Goal: Task Accomplishment & Management: Manage account settings

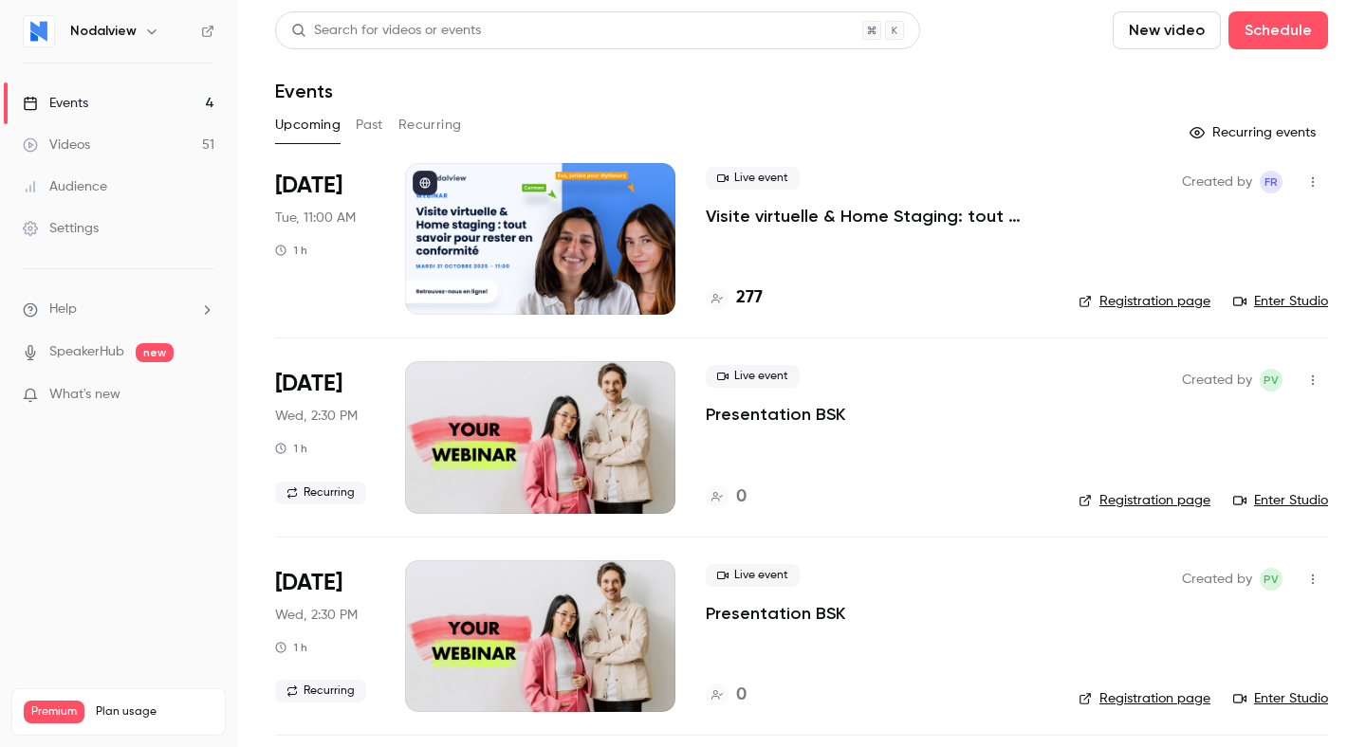
click at [478, 245] on div at bounding box center [540, 239] width 270 height 152
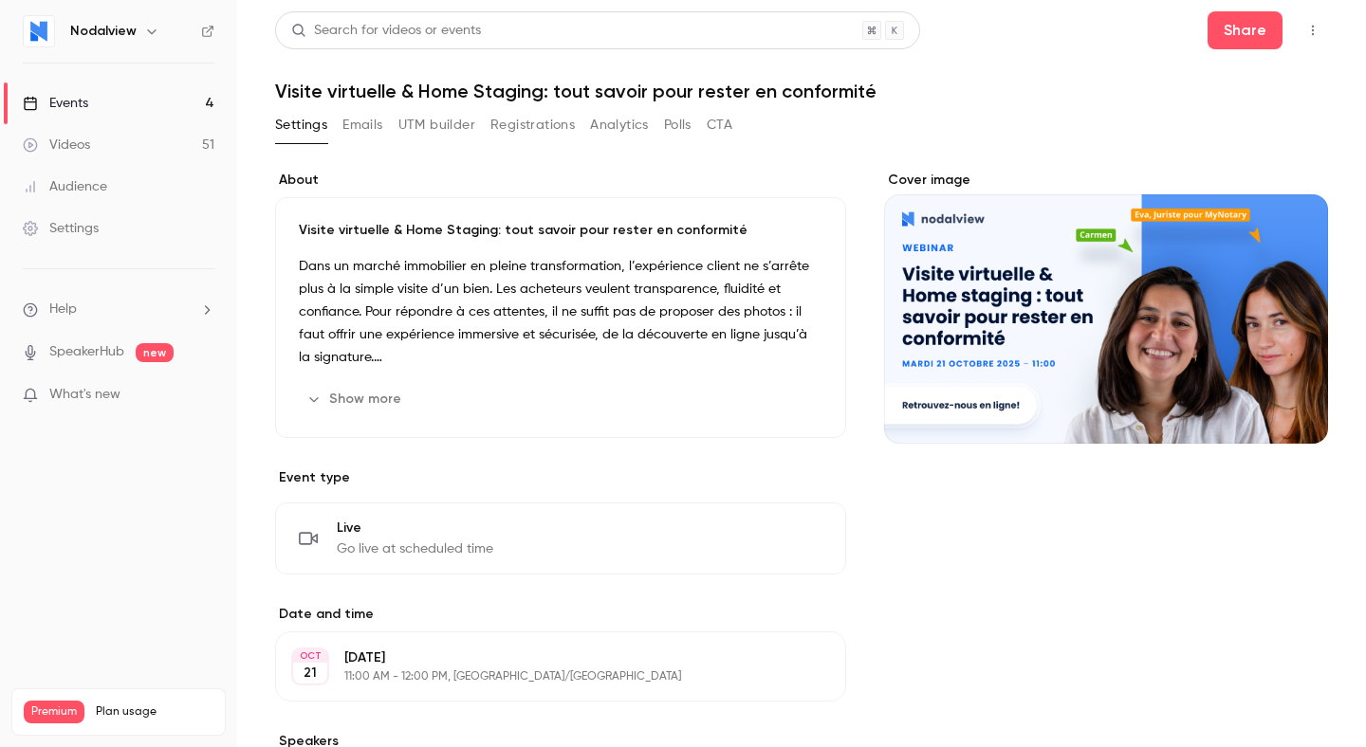
click at [439, 110] on button "UTM builder" at bounding box center [436, 125] width 77 height 30
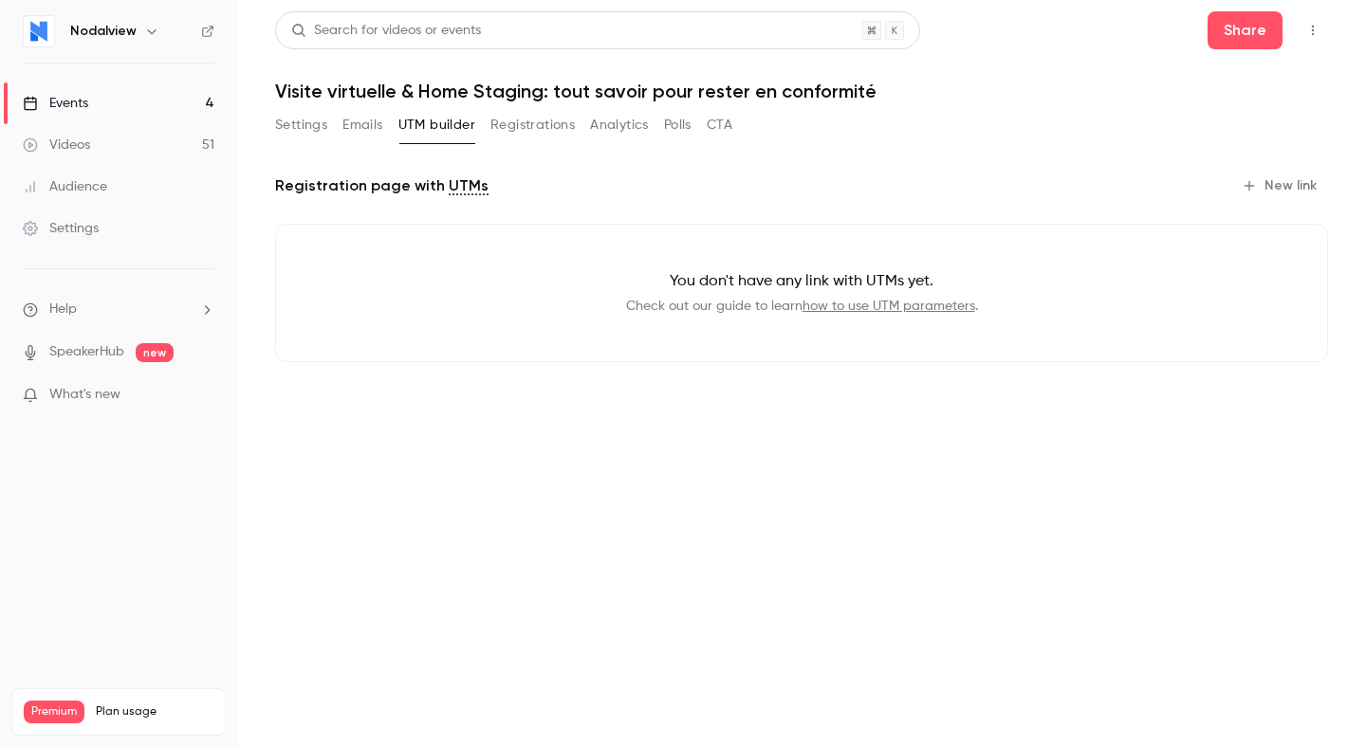
click at [965, 303] on link "how to use UTM parameters" at bounding box center [888, 306] width 173 height 13
click at [304, 127] on button "Settings" at bounding box center [301, 125] width 52 height 30
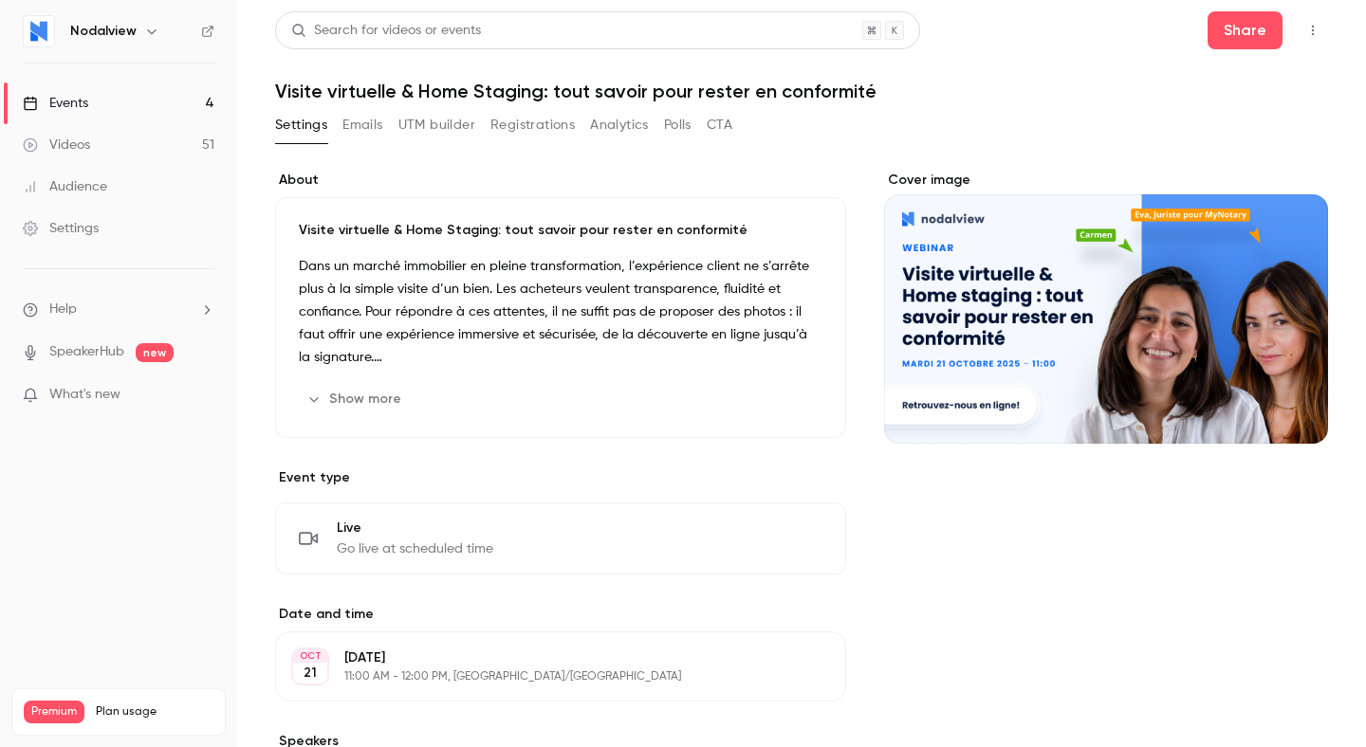
click at [351, 123] on button "Emails" at bounding box center [362, 125] width 40 height 30
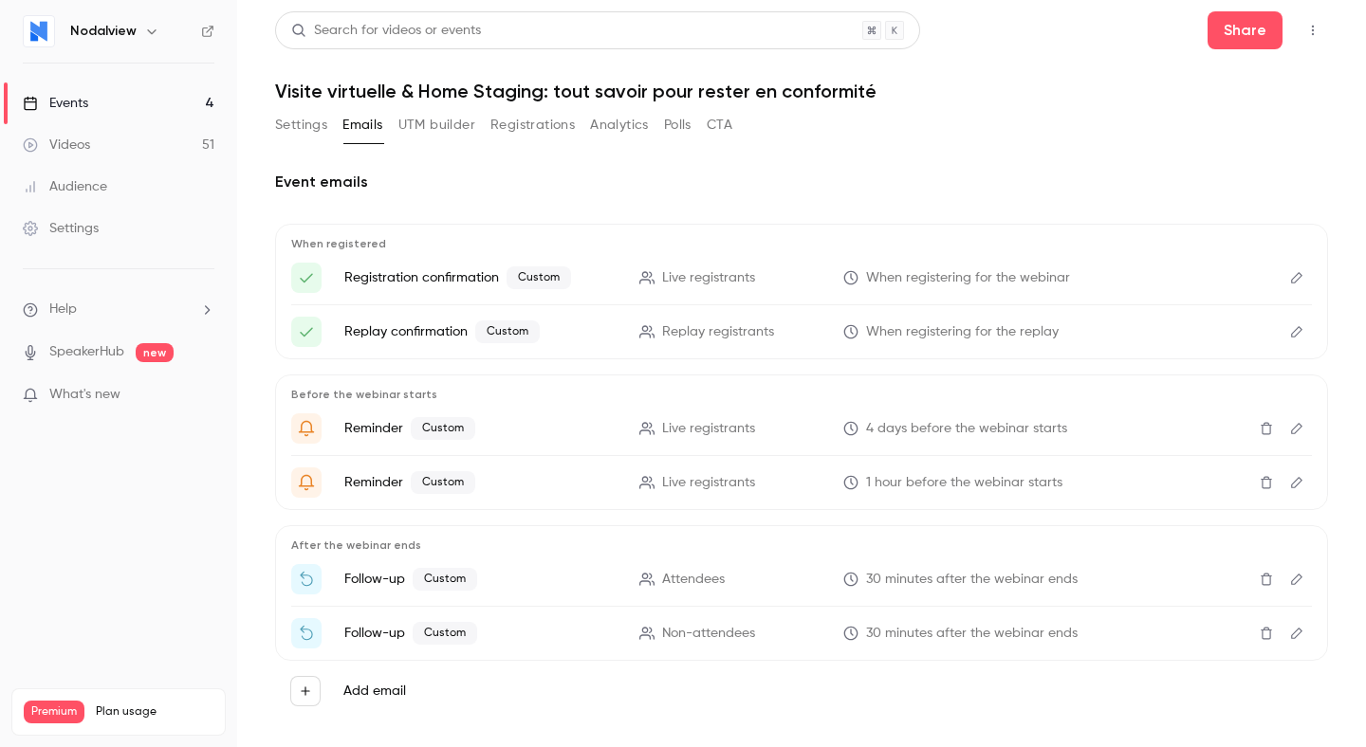
click at [504, 120] on button "Registrations" at bounding box center [532, 125] width 84 height 30
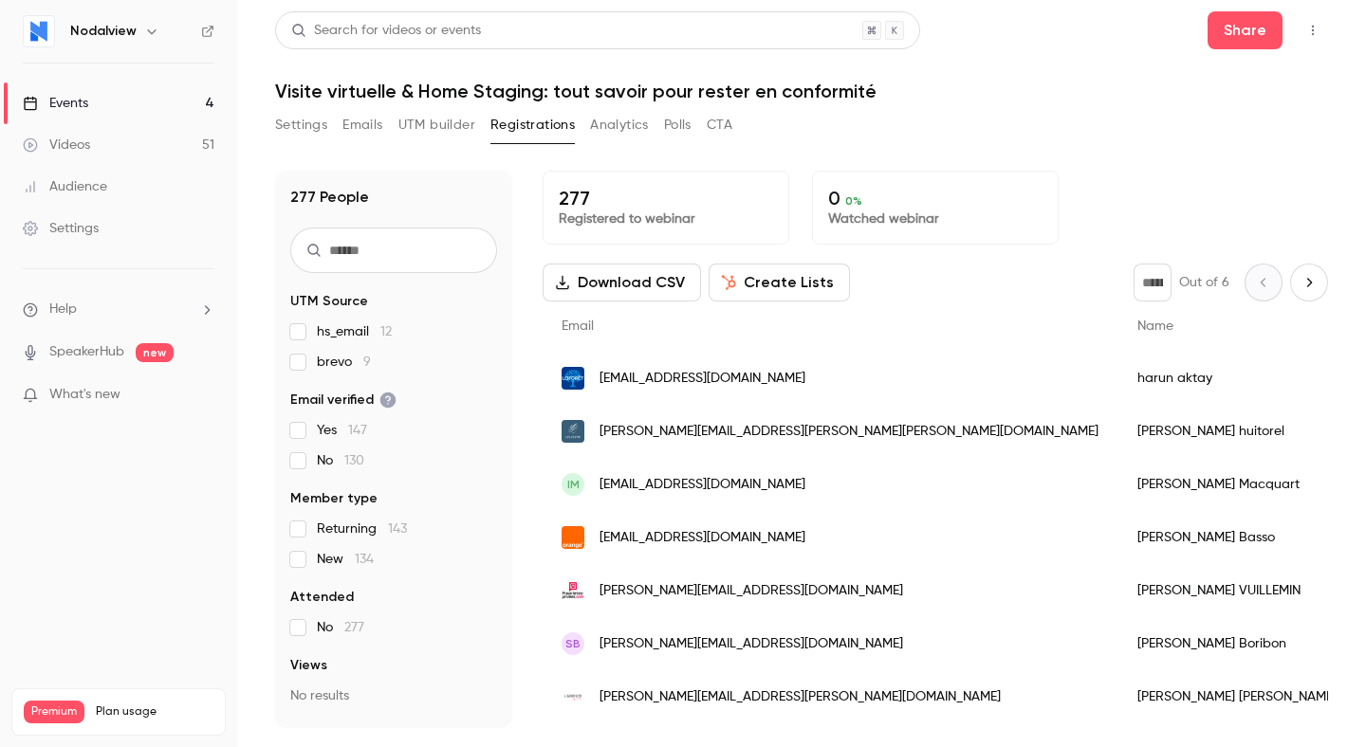
click at [308, 133] on button "Settings" at bounding box center [301, 125] width 52 height 30
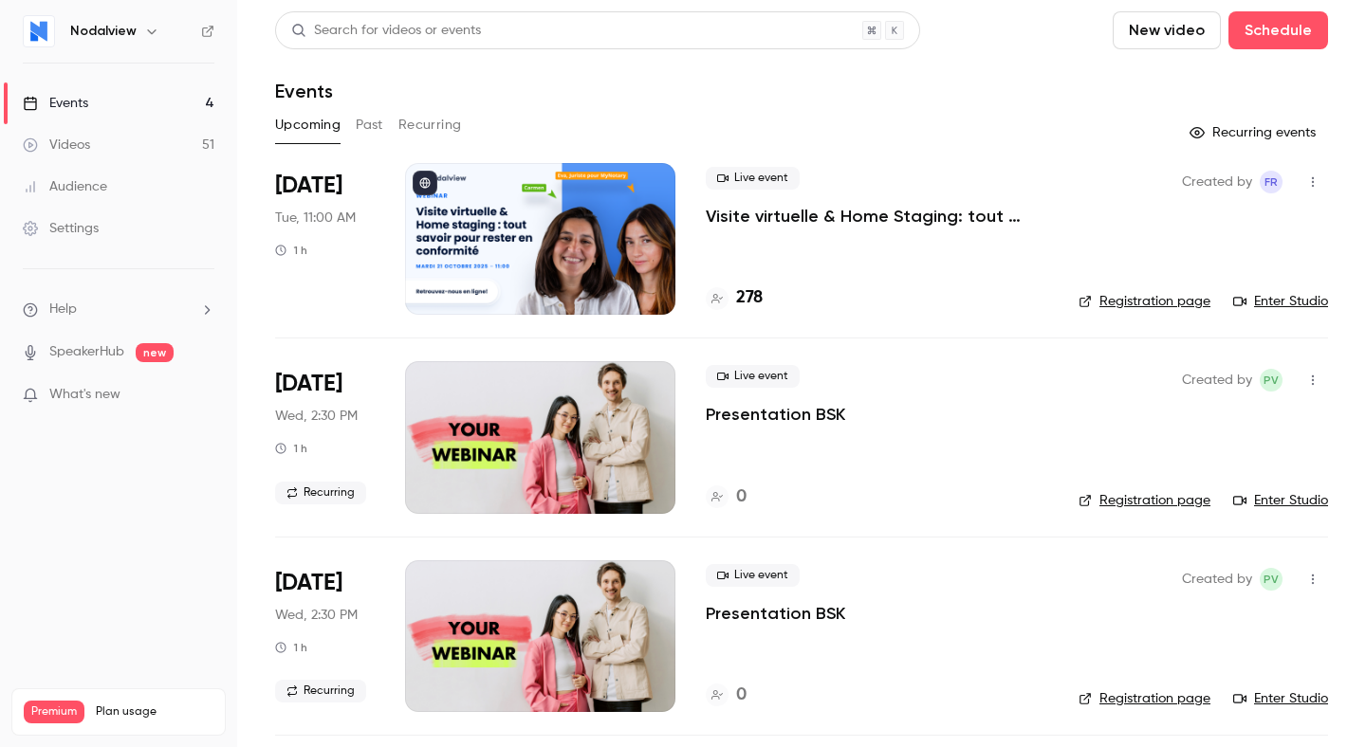
click at [556, 244] on div at bounding box center [540, 239] width 270 height 152
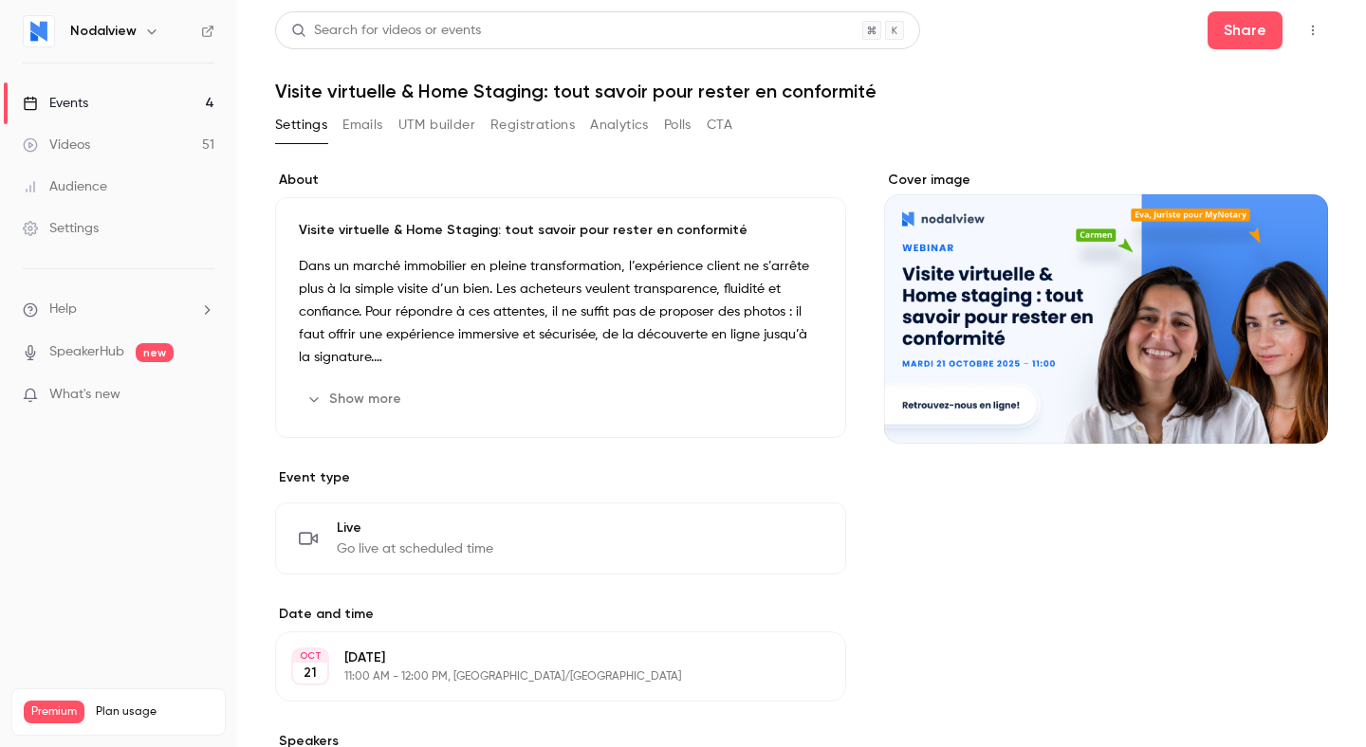
click at [1318, 34] on icon "button" at bounding box center [1312, 30] width 15 height 13
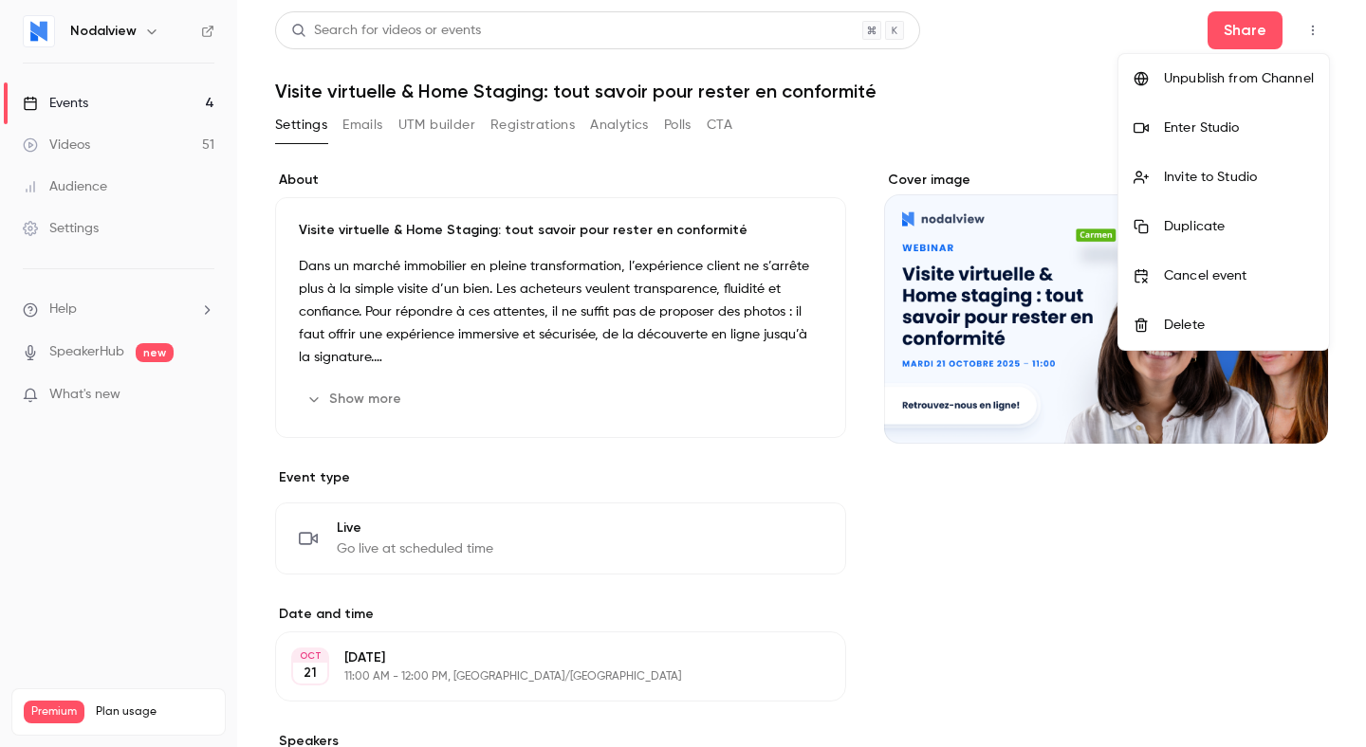
click at [1251, 29] on div at bounding box center [683, 373] width 1366 height 747
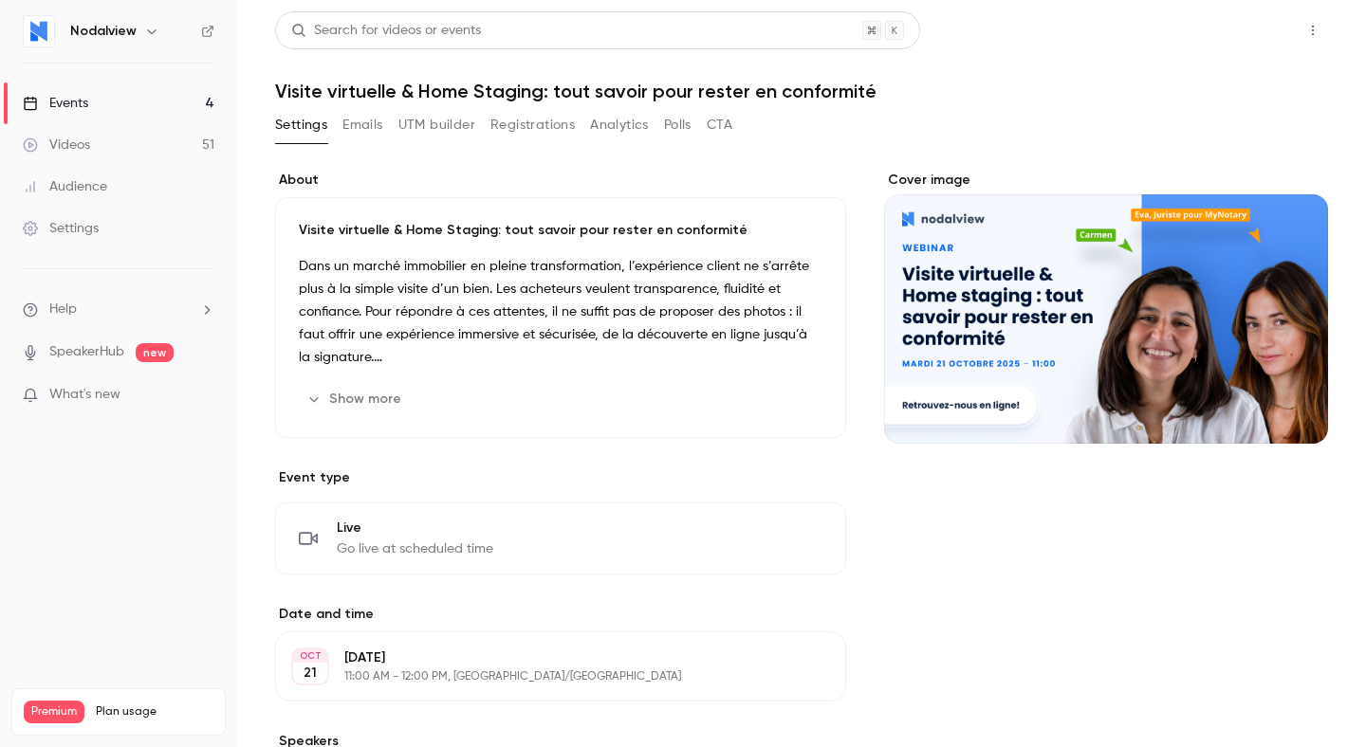
click at [1231, 30] on button "Share" at bounding box center [1244, 30] width 75 height 38
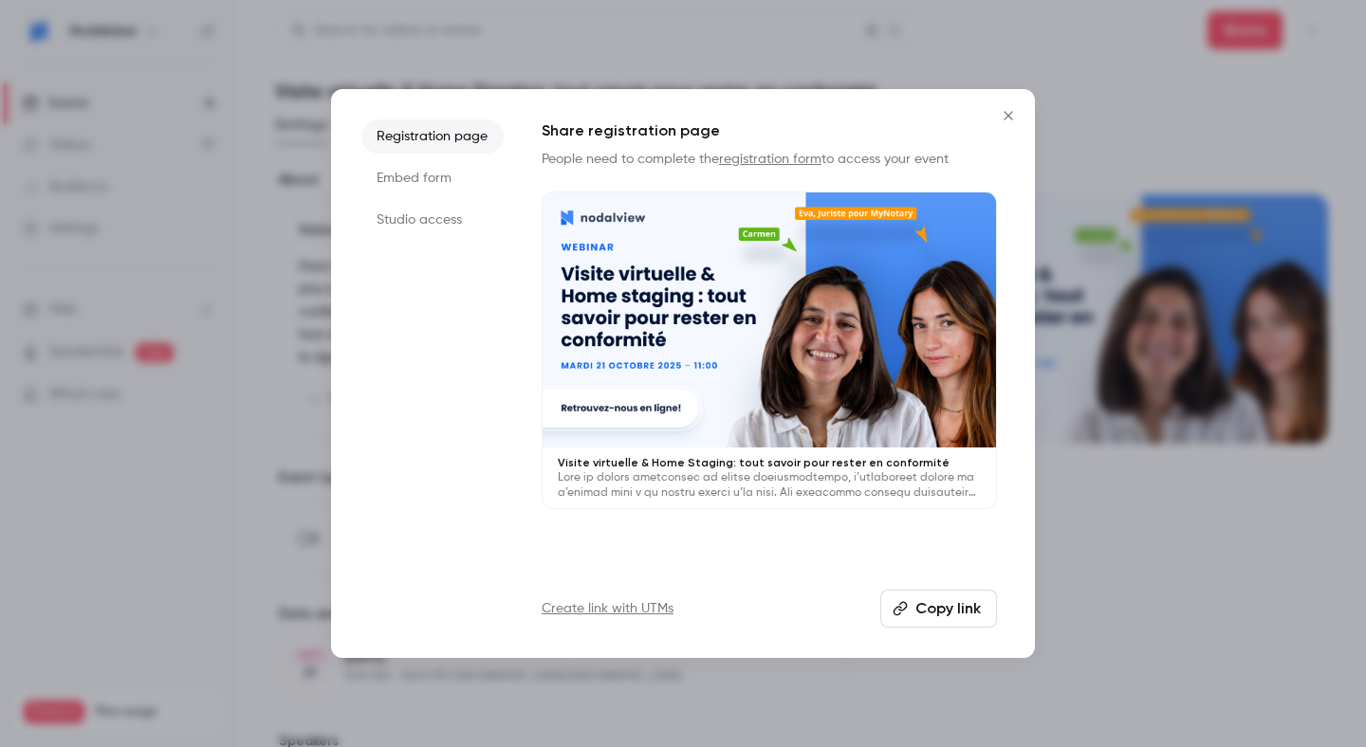
click at [899, 601] on icon "button" at bounding box center [899, 608] width 15 height 15
click at [1010, 114] on icon "Close" at bounding box center [1007, 115] width 9 height 9
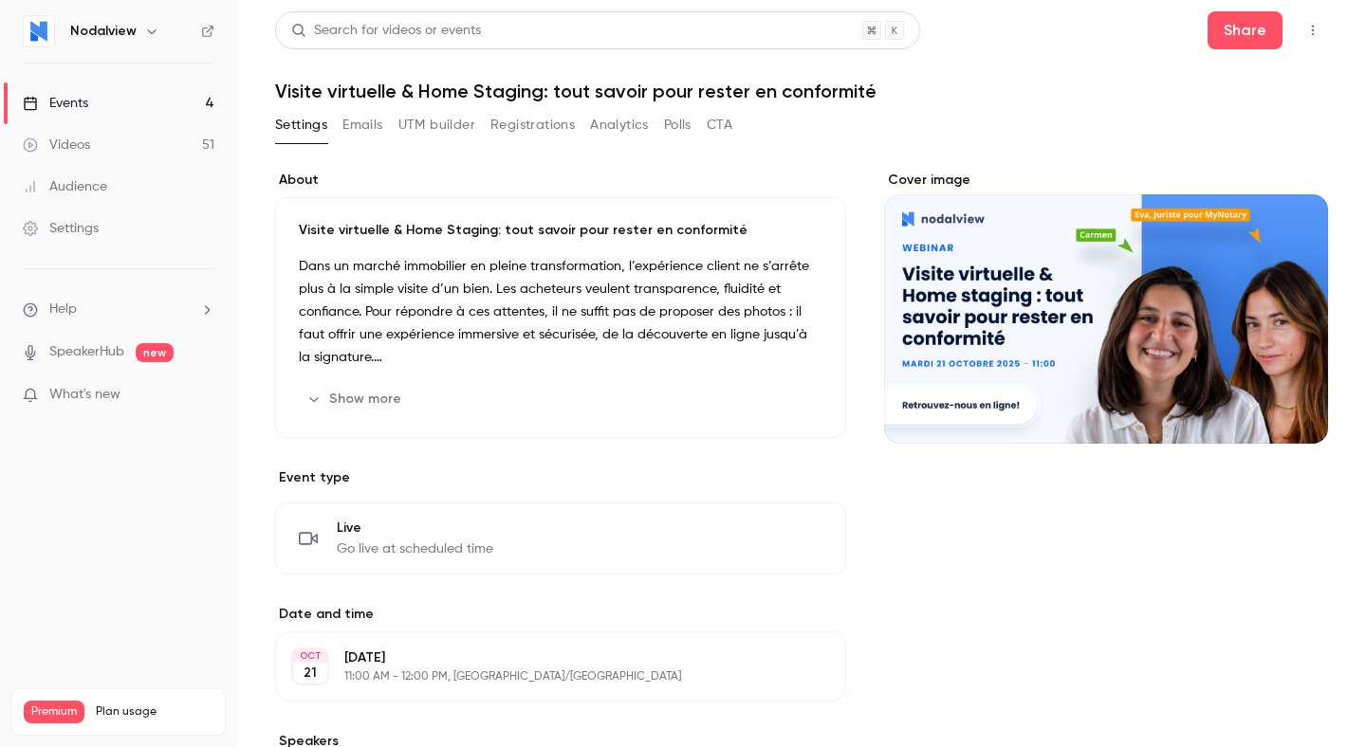
click at [171, 97] on link "Events 4" at bounding box center [118, 104] width 237 height 42
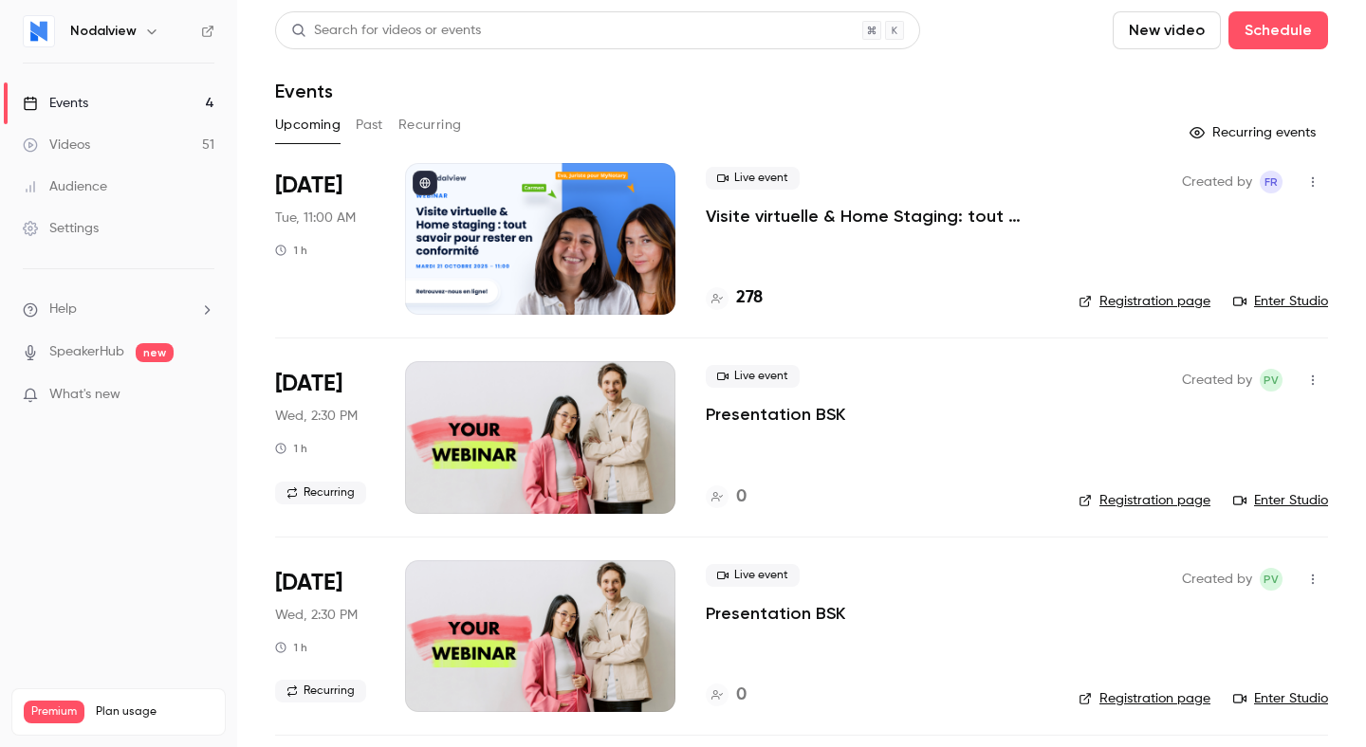
click at [545, 242] on div at bounding box center [540, 239] width 270 height 152
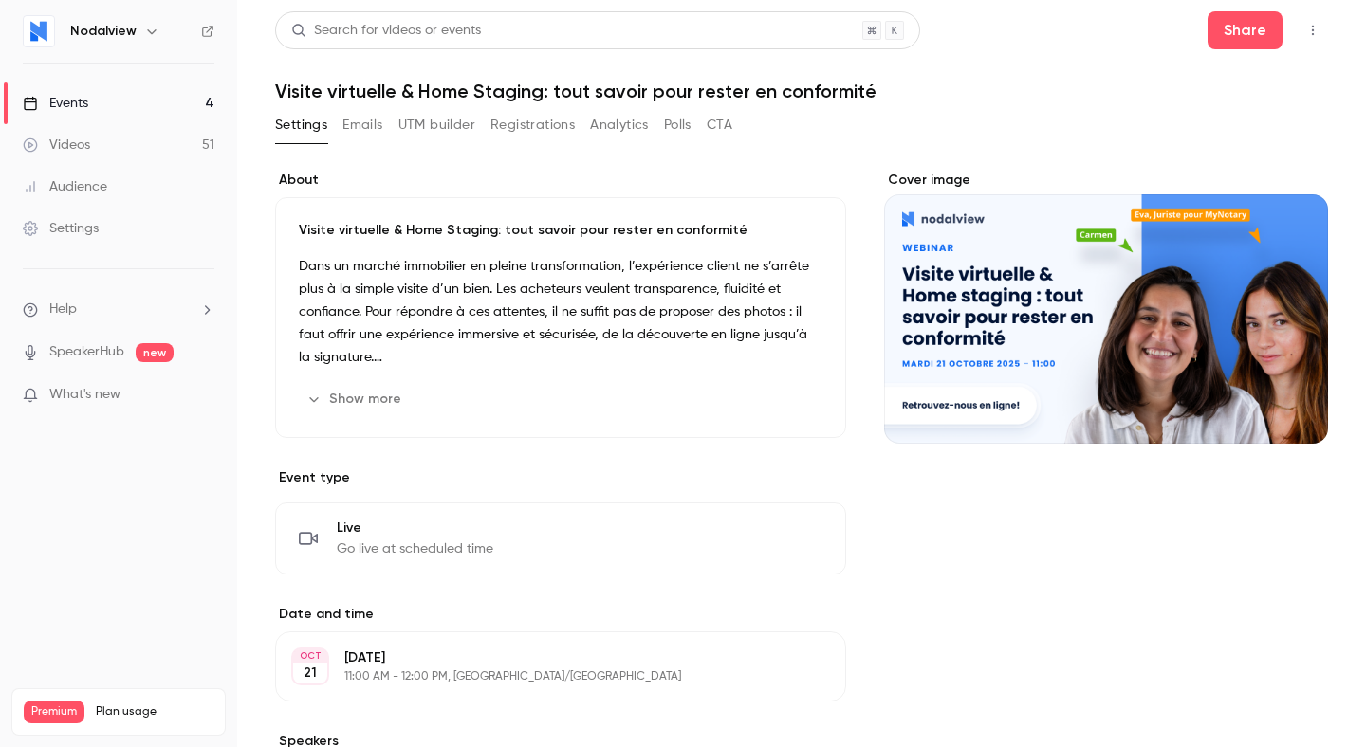
click at [375, 123] on button "Emails" at bounding box center [362, 125] width 40 height 30
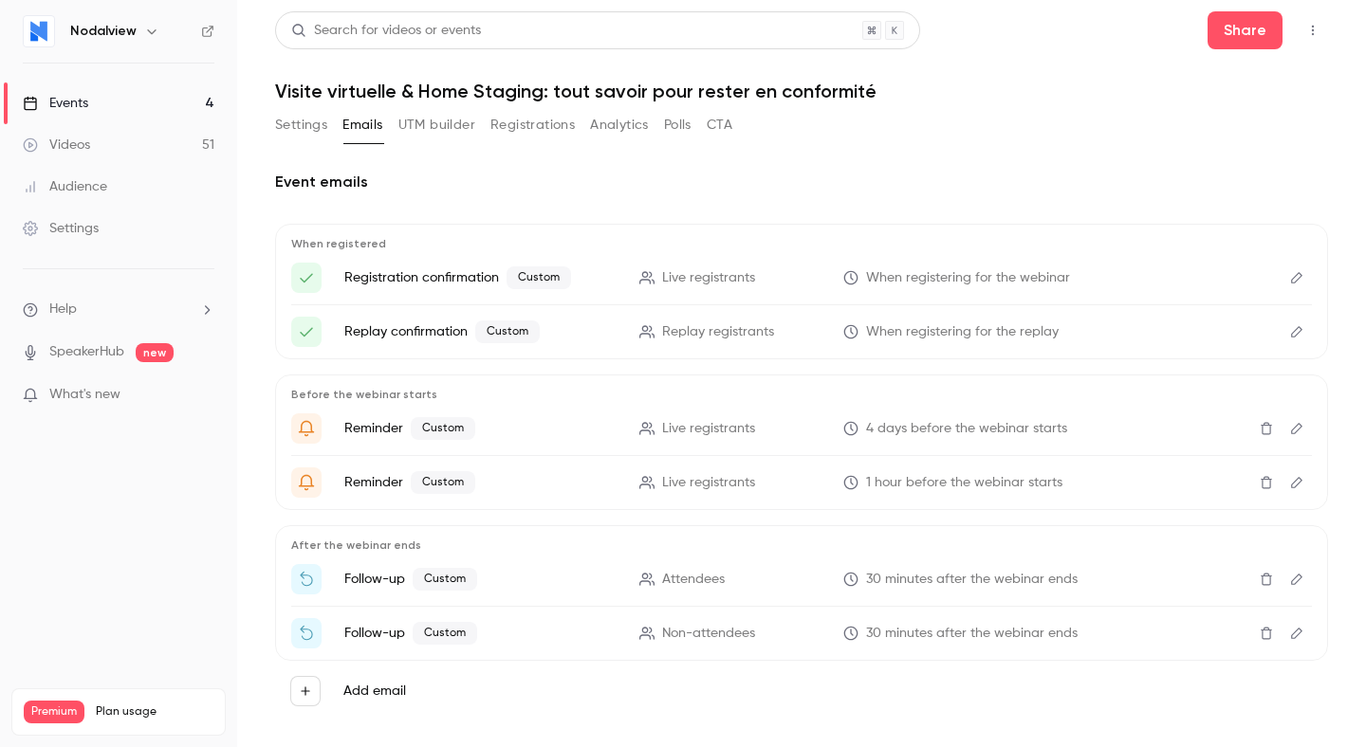
click at [539, 124] on button "Registrations" at bounding box center [532, 125] width 84 height 30
